Goal: Task Accomplishment & Management: Manage account settings

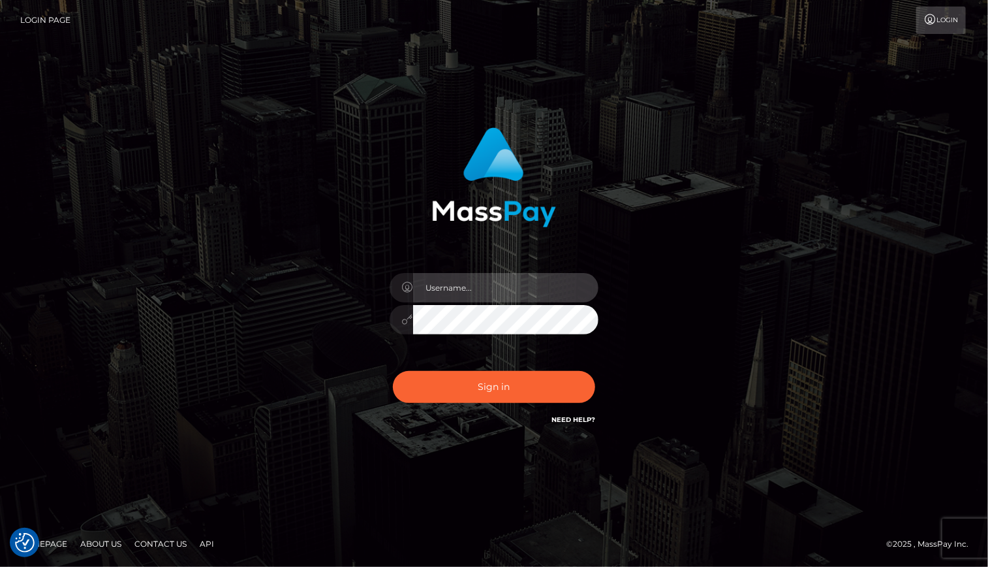
click at [509, 300] on input "text" at bounding box center [505, 287] width 185 height 29
type input "Arlene.luminaryplay"
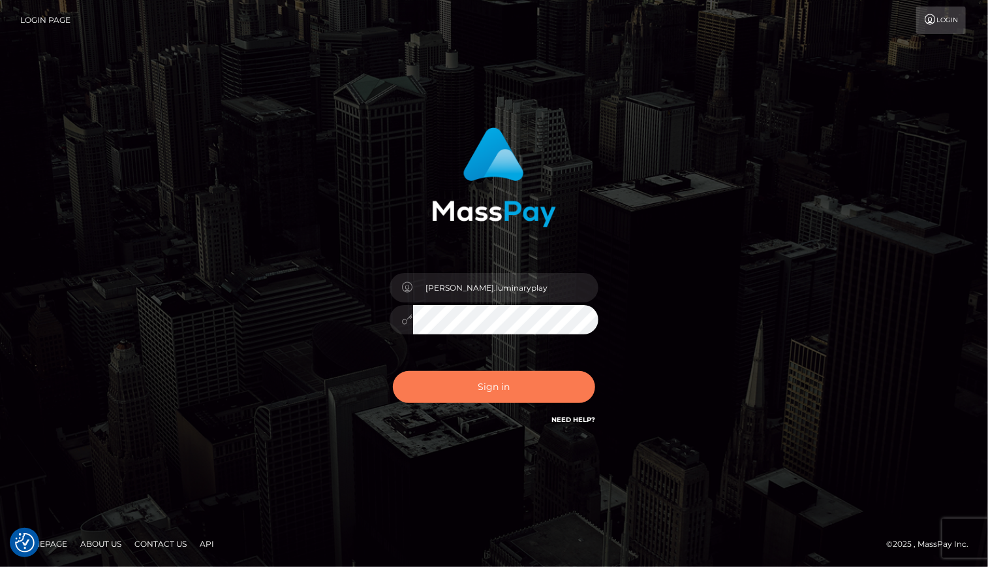
click at [507, 381] on button "Sign in" at bounding box center [494, 387] width 202 height 32
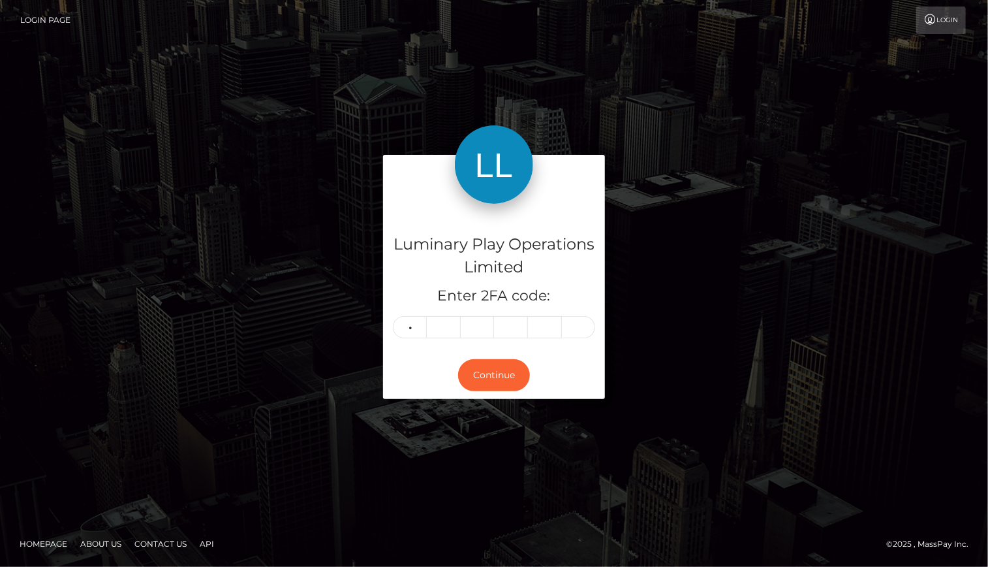
type input "2"
type input "0"
type input "2"
type input "4"
type input "0"
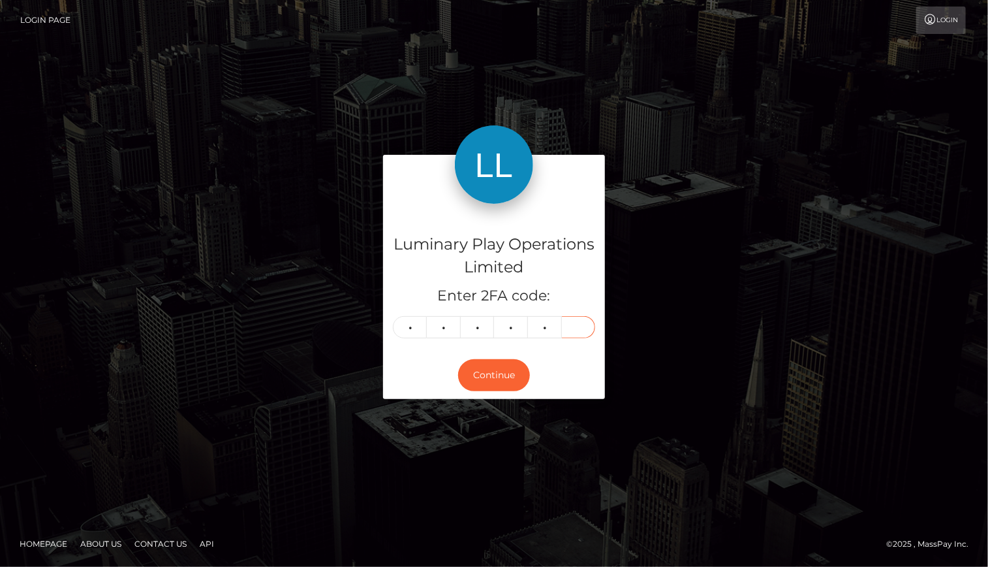
type input "0"
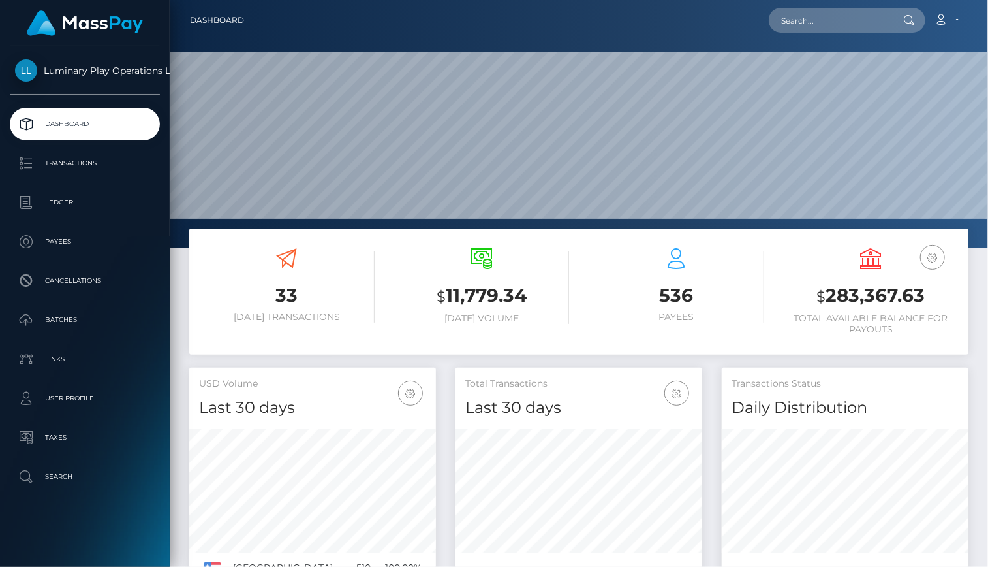
scroll to position [231, 246]
click at [79, 166] on p "Transactions" at bounding box center [85, 163] width 140 height 20
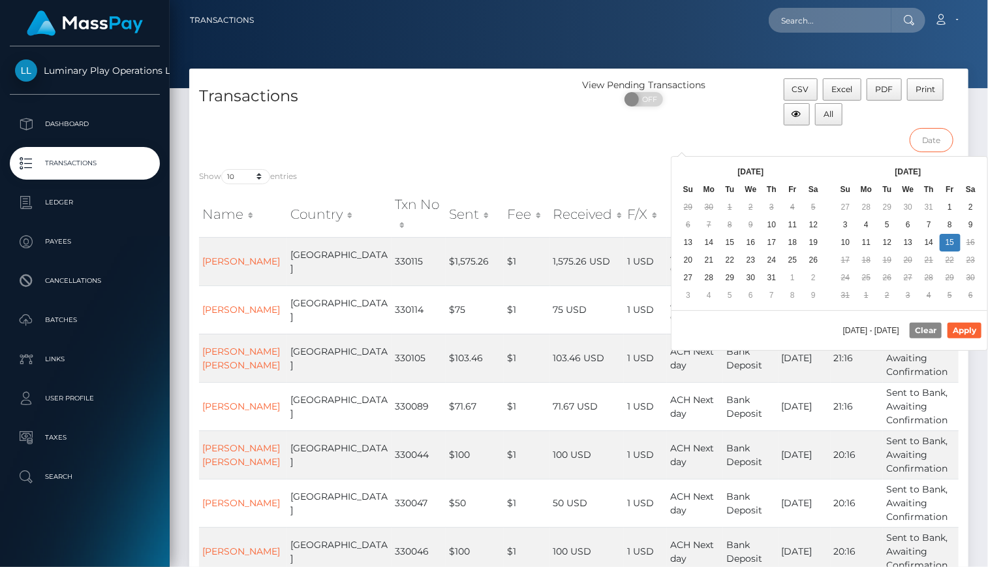
click at [932, 138] on input "text" at bounding box center [932, 140] width 44 height 24
click at [971, 329] on button "Apply" at bounding box center [965, 330] width 34 height 16
type input "07/30/2025 - 08/15/2025"
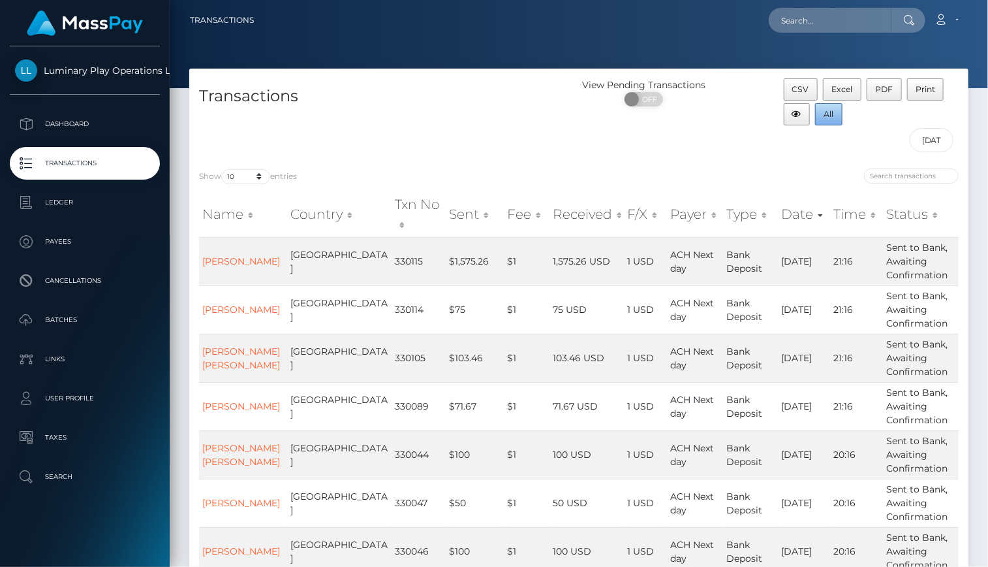
click at [828, 114] on span "All" at bounding box center [829, 114] width 10 height 10
click at [87, 200] on p "Ledger" at bounding box center [85, 203] width 140 height 20
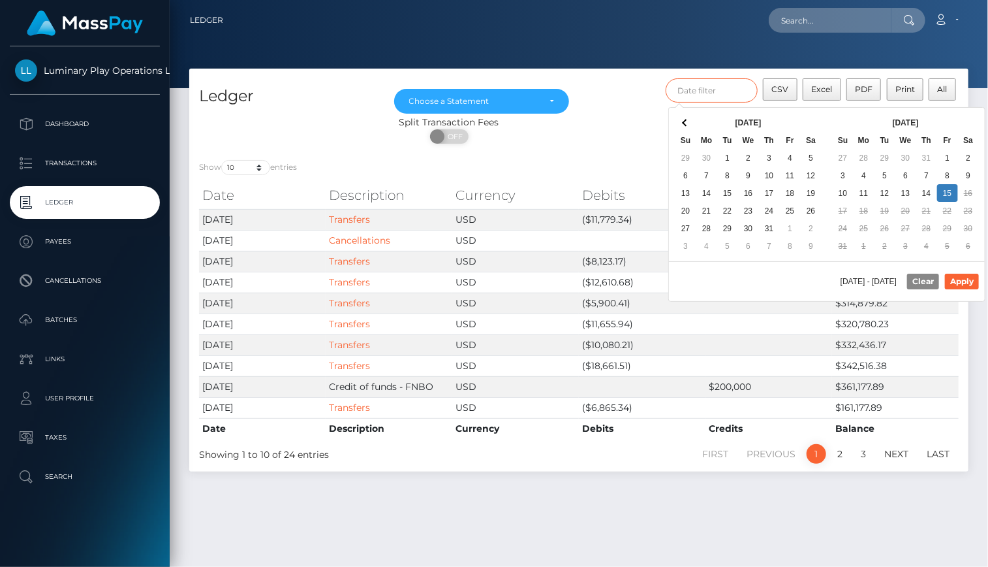
click at [713, 87] on input "text" at bounding box center [712, 90] width 93 height 24
click at [968, 275] on button "Apply" at bounding box center [962, 282] width 34 height 16
type input "[DATE] - [DATE]"
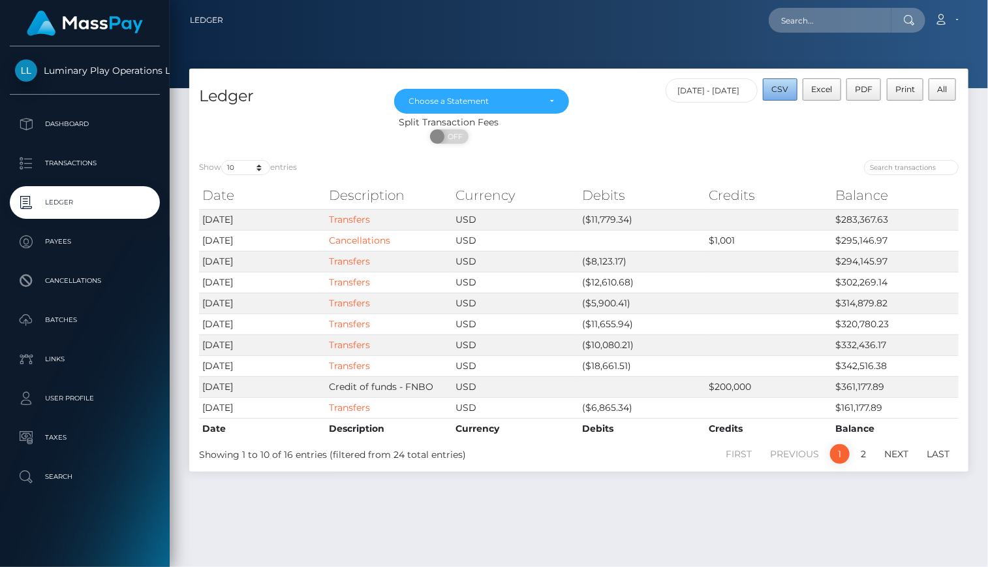
click at [792, 97] on button "CSV" at bounding box center [780, 89] width 35 height 22
click at [561, 99] on div "Choose a Statement" at bounding box center [482, 101] width 176 height 25
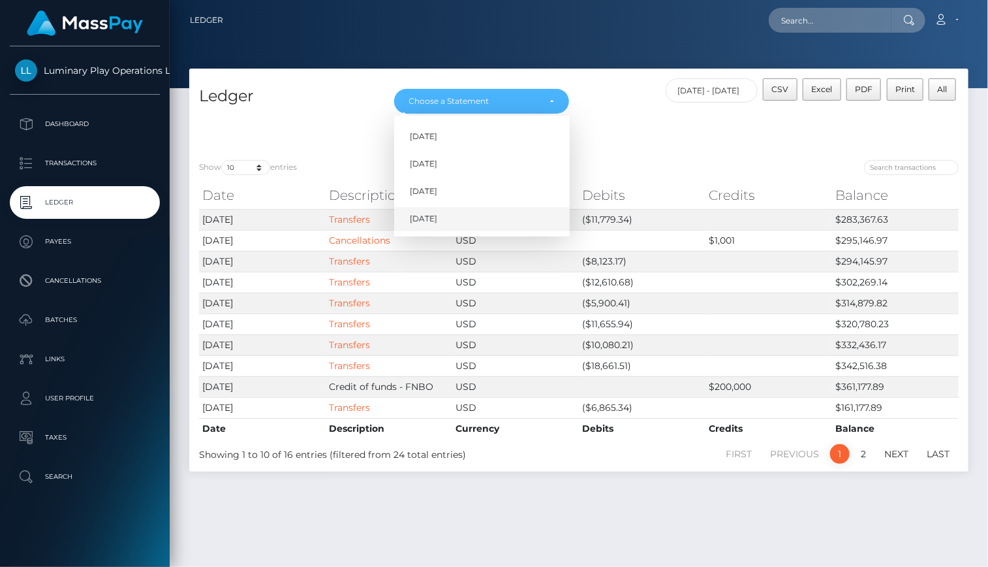
click at [495, 220] on link "[DATE]" at bounding box center [482, 219] width 176 height 24
select select "[DATE]"
